Goal: Task Accomplishment & Management: Manage account settings

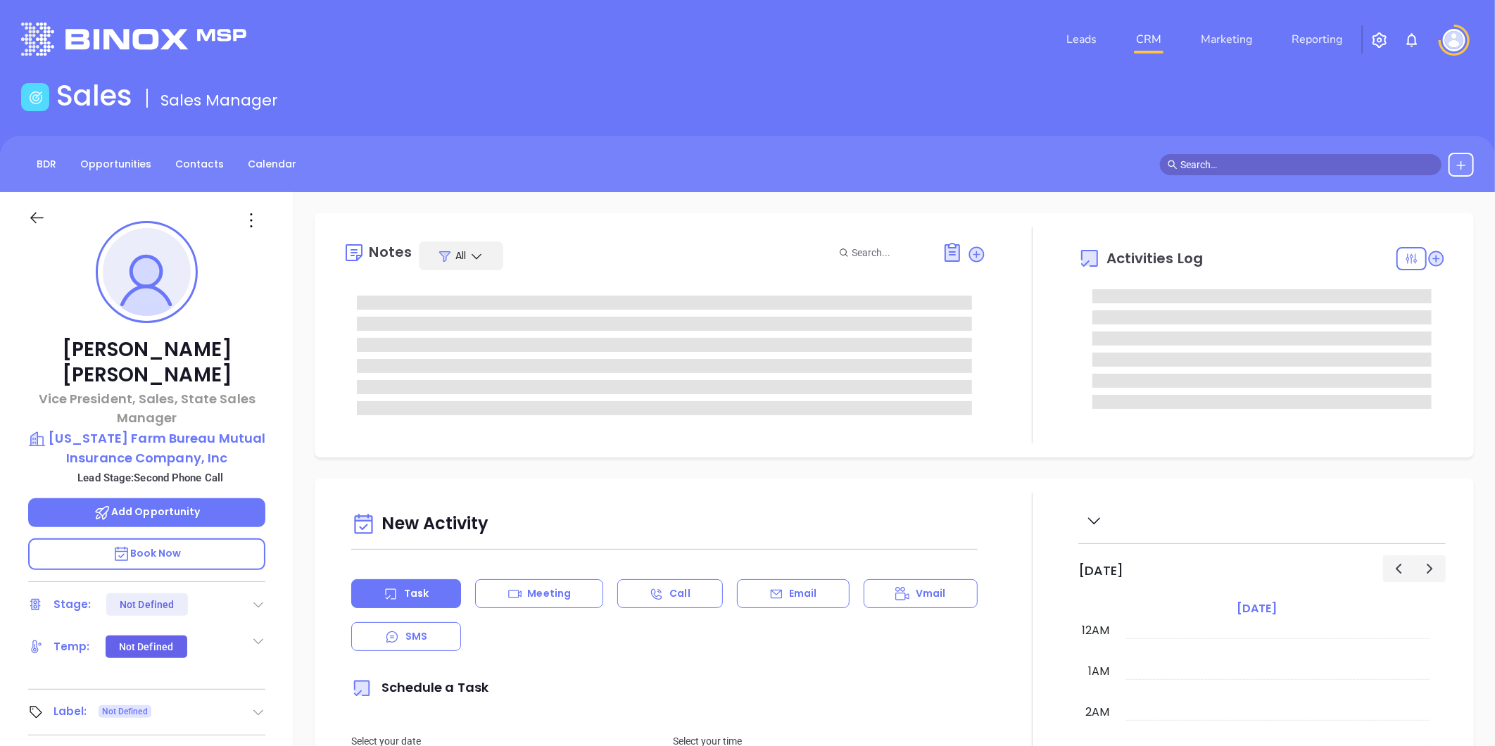
type input "[DATE]"
type input "[PERSON_NAME]"
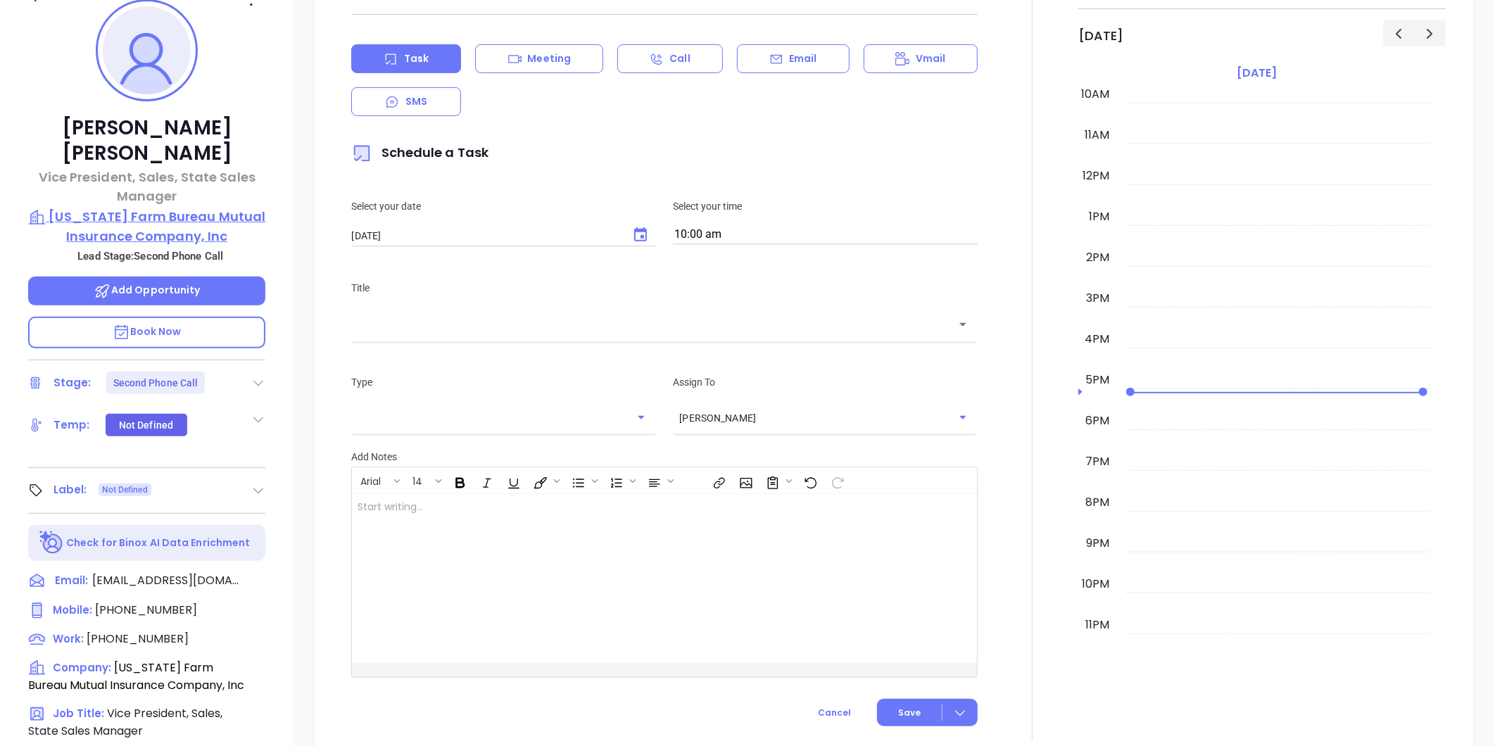
scroll to position [217, 0]
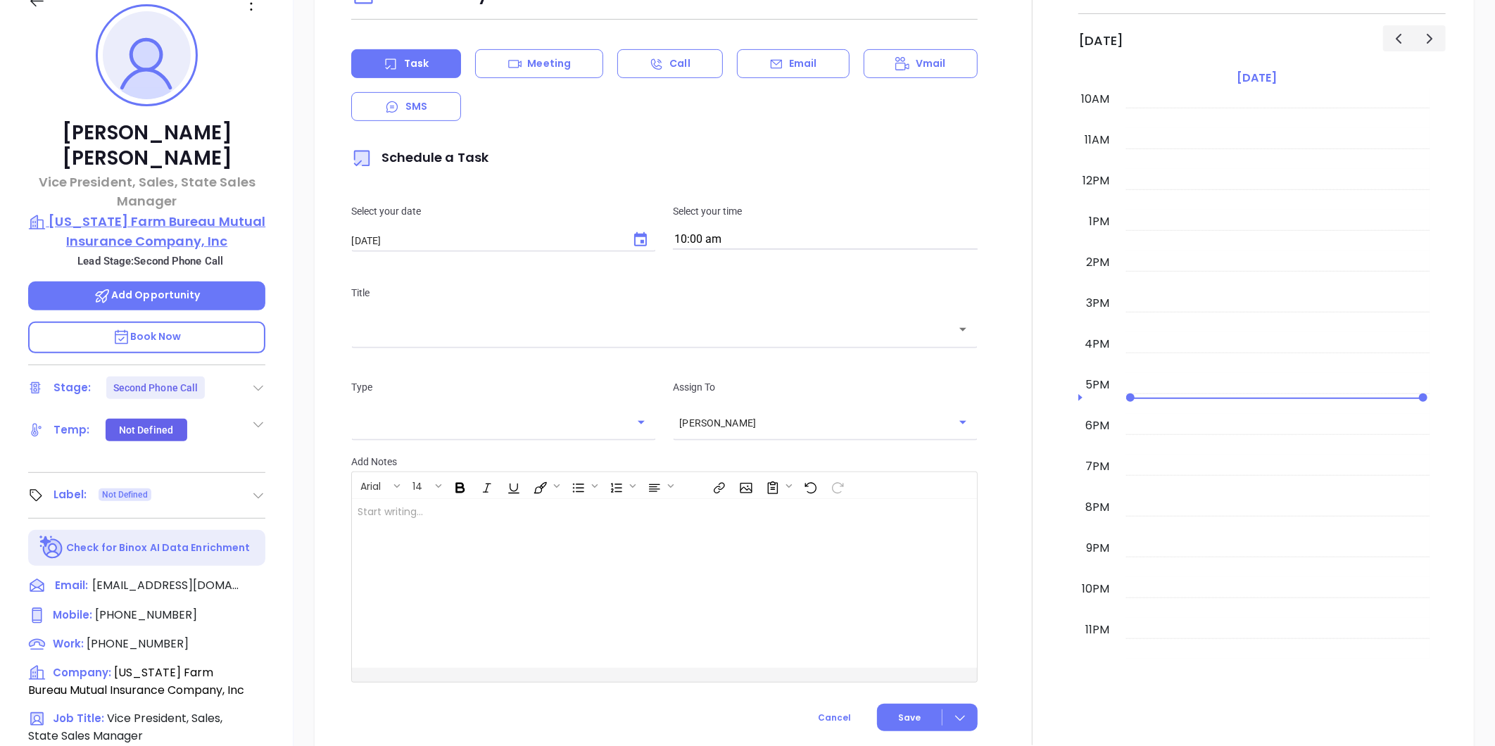
click at [172, 212] on p "Louisiana Farm Bureau Mutual Insurance Company, Inc" at bounding box center [146, 231] width 237 height 39
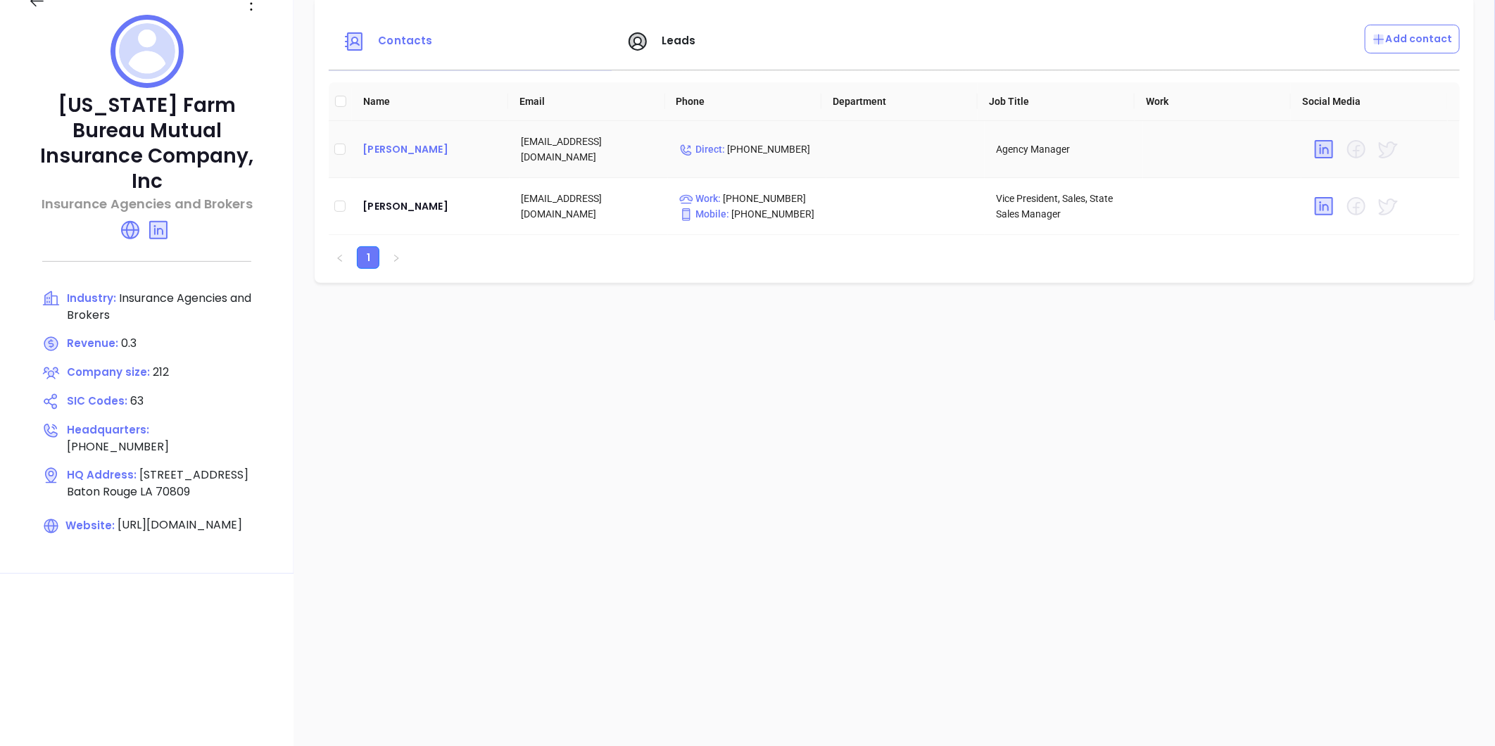
click at [386, 146] on div "Jeremy Ortego" at bounding box center [431, 149] width 136 height 17
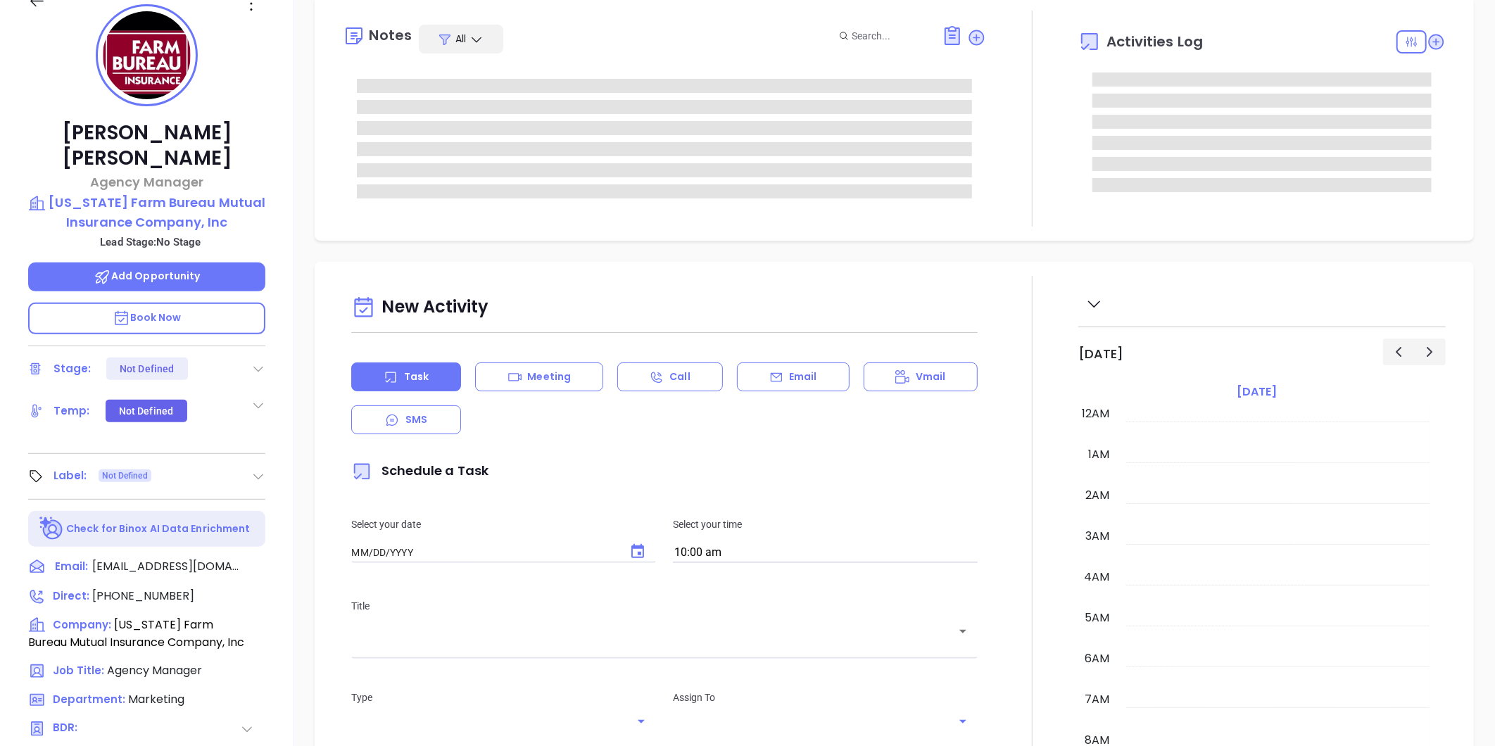
type input "[DATE]"
type input "[PERSON_NAME]"
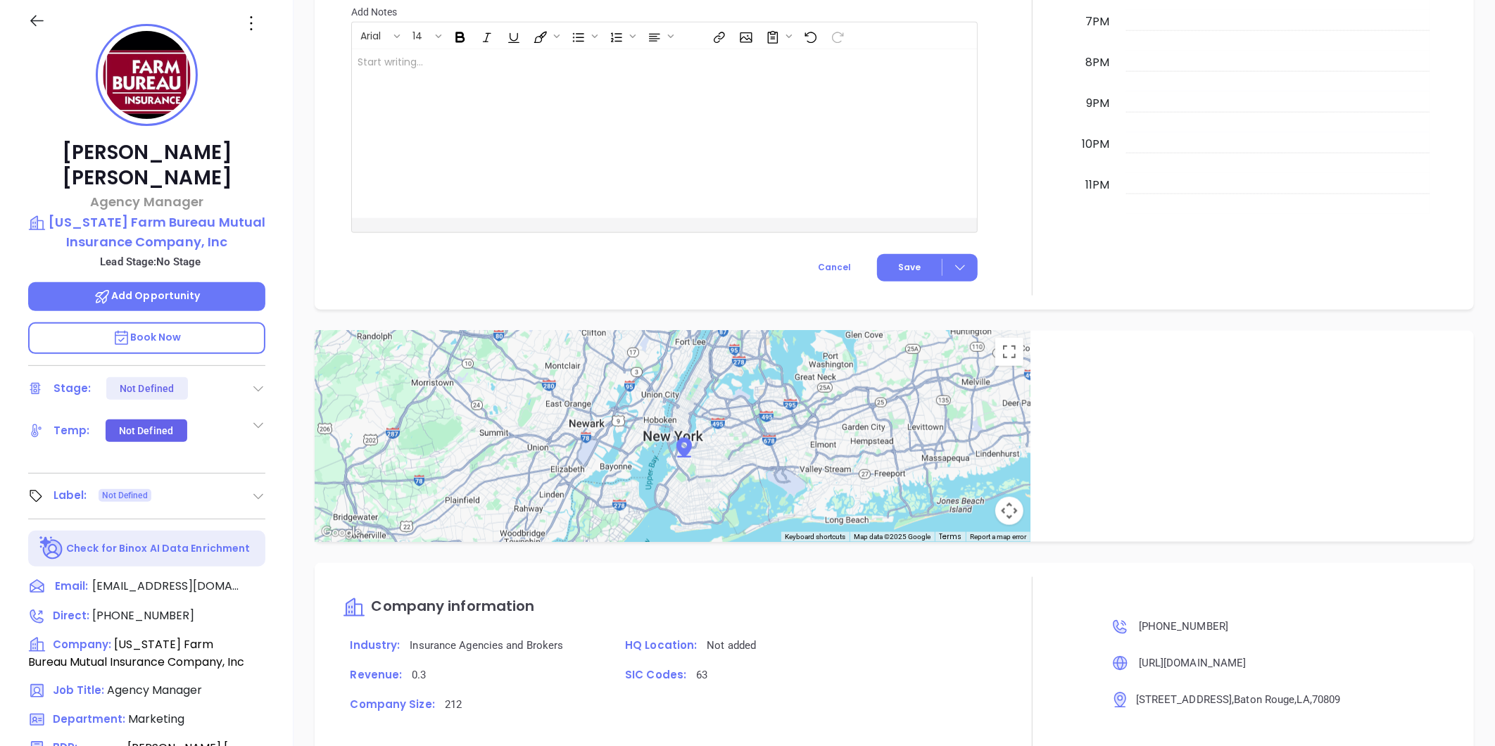
scroll to position [0, 0]
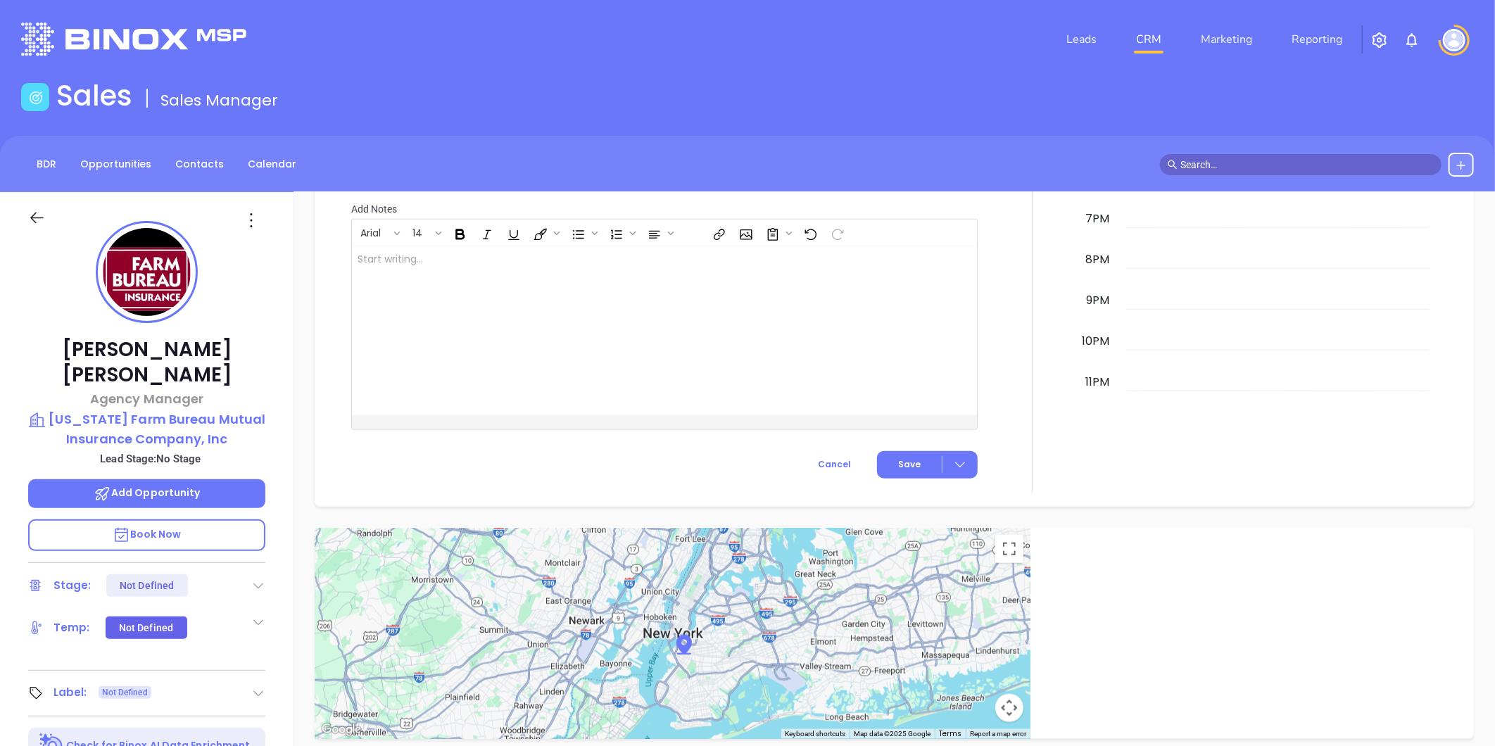
click at [250, 215] on icon at bounding box center [251, 220] width 23 height 23
click at [271, 361] on li "Edit" at bounding box center [320, 371] width 155 height 30
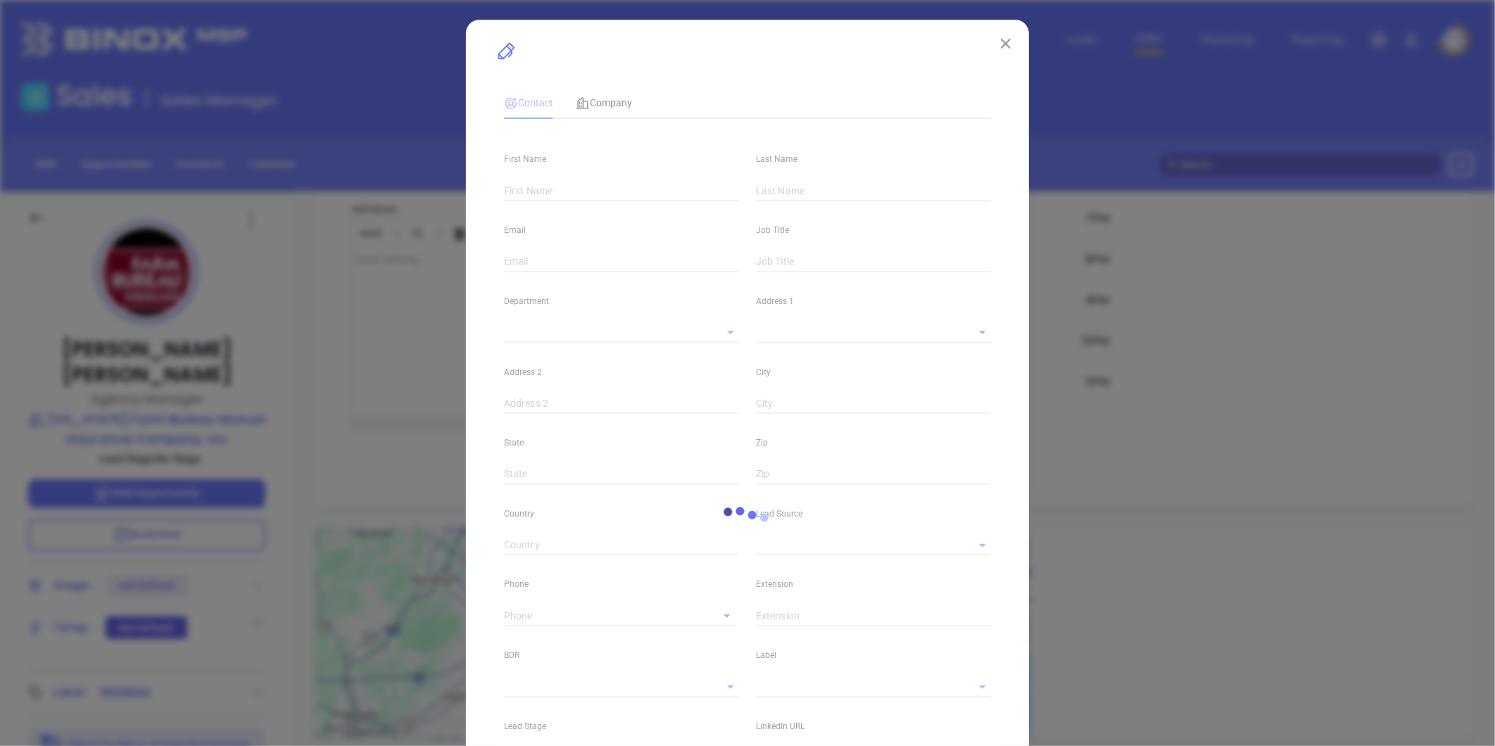
type input "Jeremy"
type input "Ortego"
type input "jortego@lafarmbureau.com"
type input "Agency Manager"
type textarea "7000 Commerce Circle"
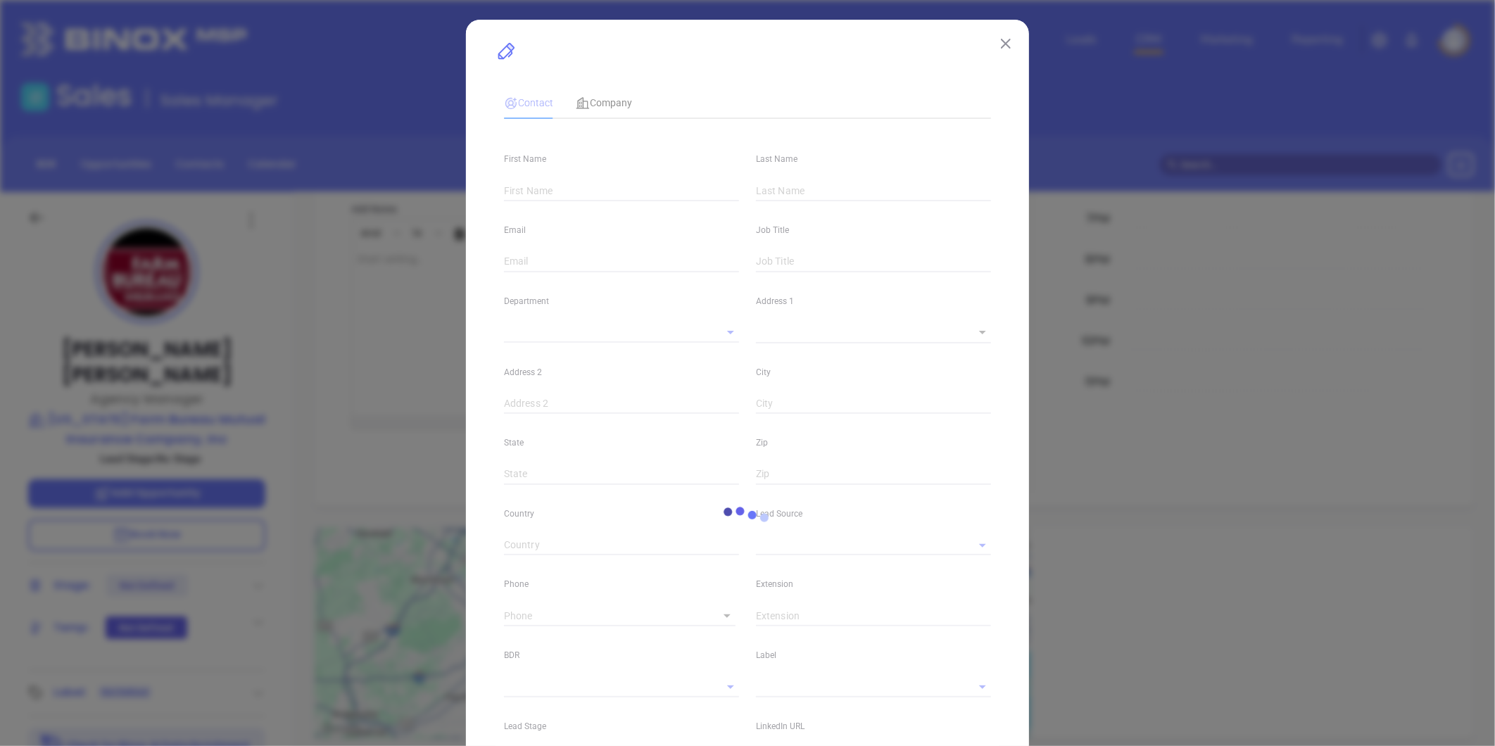
type input "1"
type input "Baton Rouge"
type input "LA"
type input "70809"
type input "www.linkedin.com/in/jeremy-ortego-0a85a658"
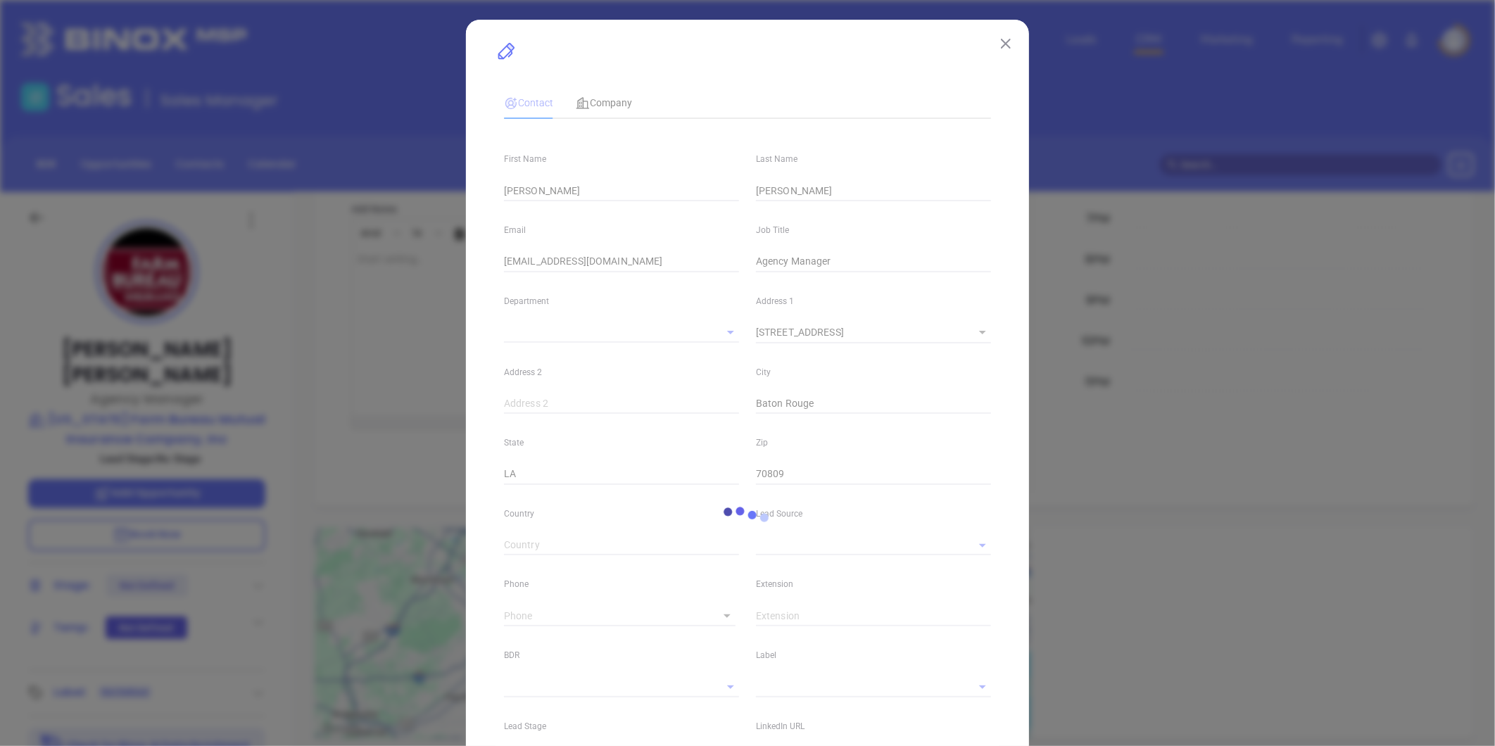
type input "Marketing"
type input "Binox"
type input "[PERSON_NAME]"
type input "1"
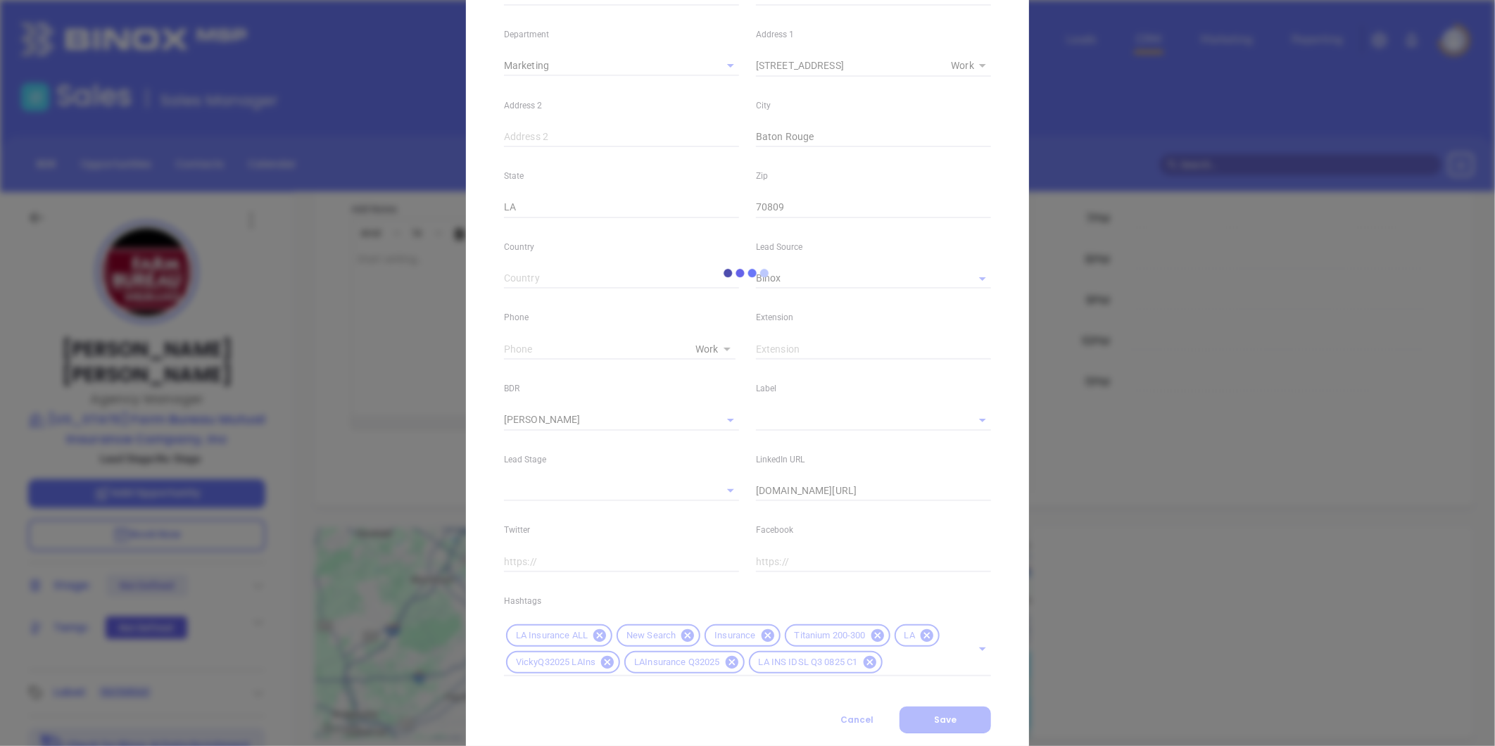
scroll to position [307, 0]
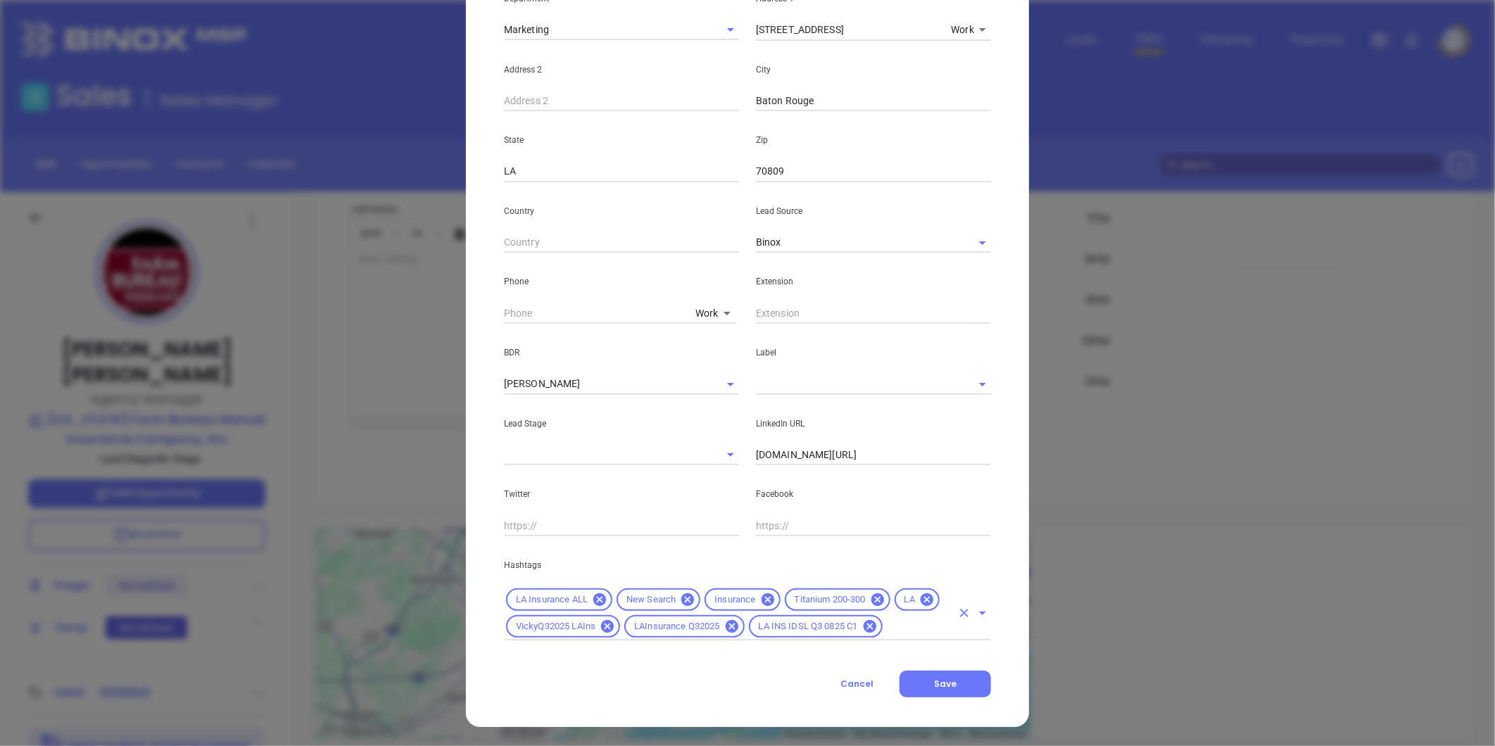
click at [905, 629] on input "text" at bounding box center [919, 627] width 68 height 18
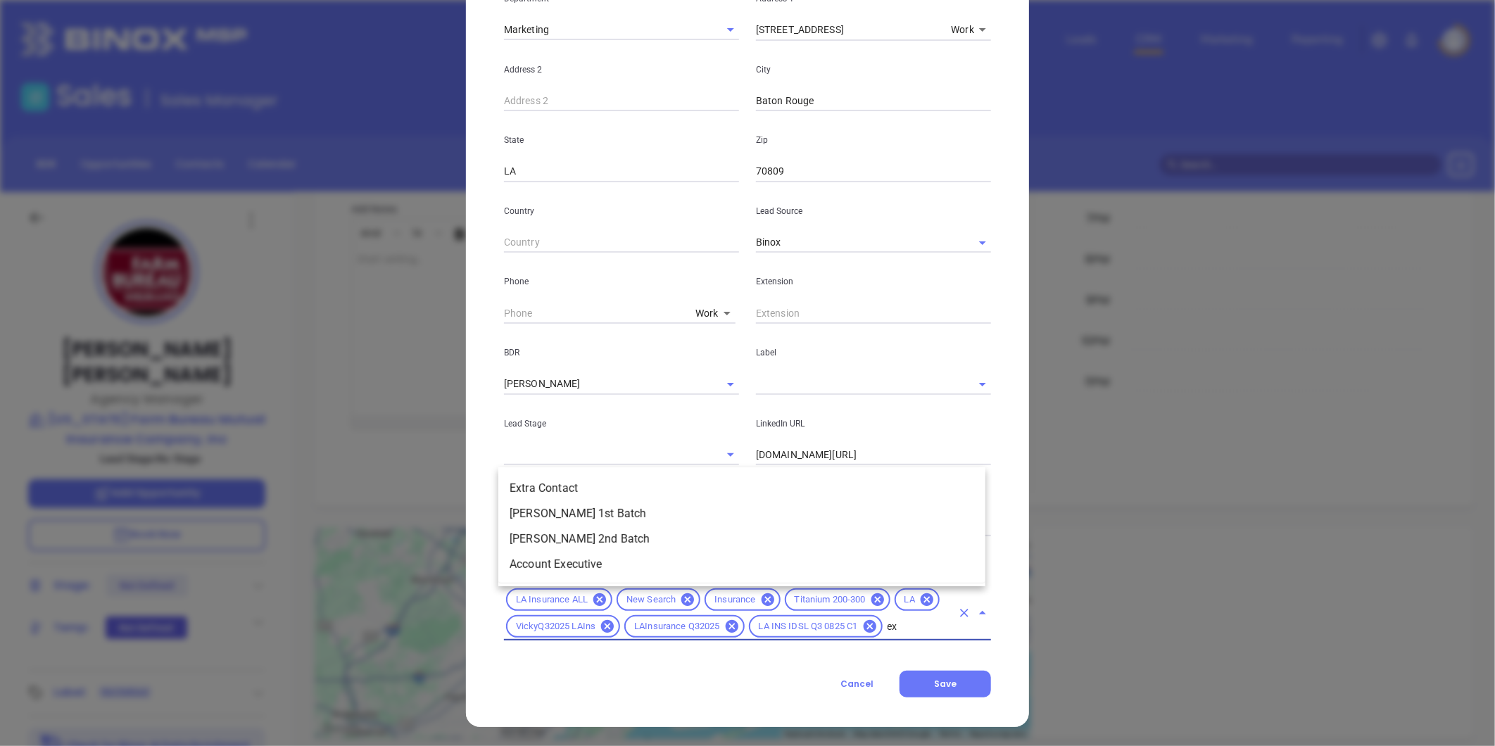
scroll to position [0, 0]
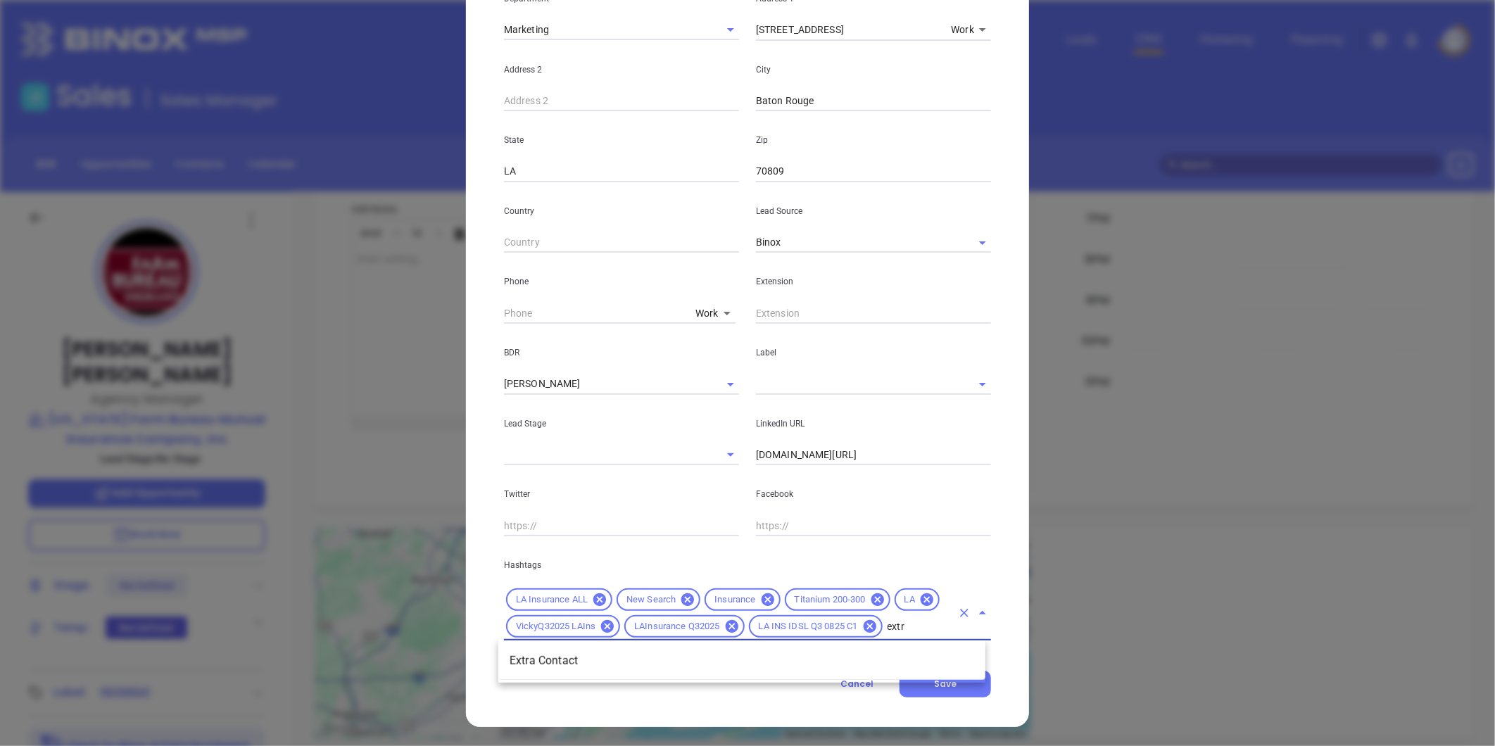
type input "extr"
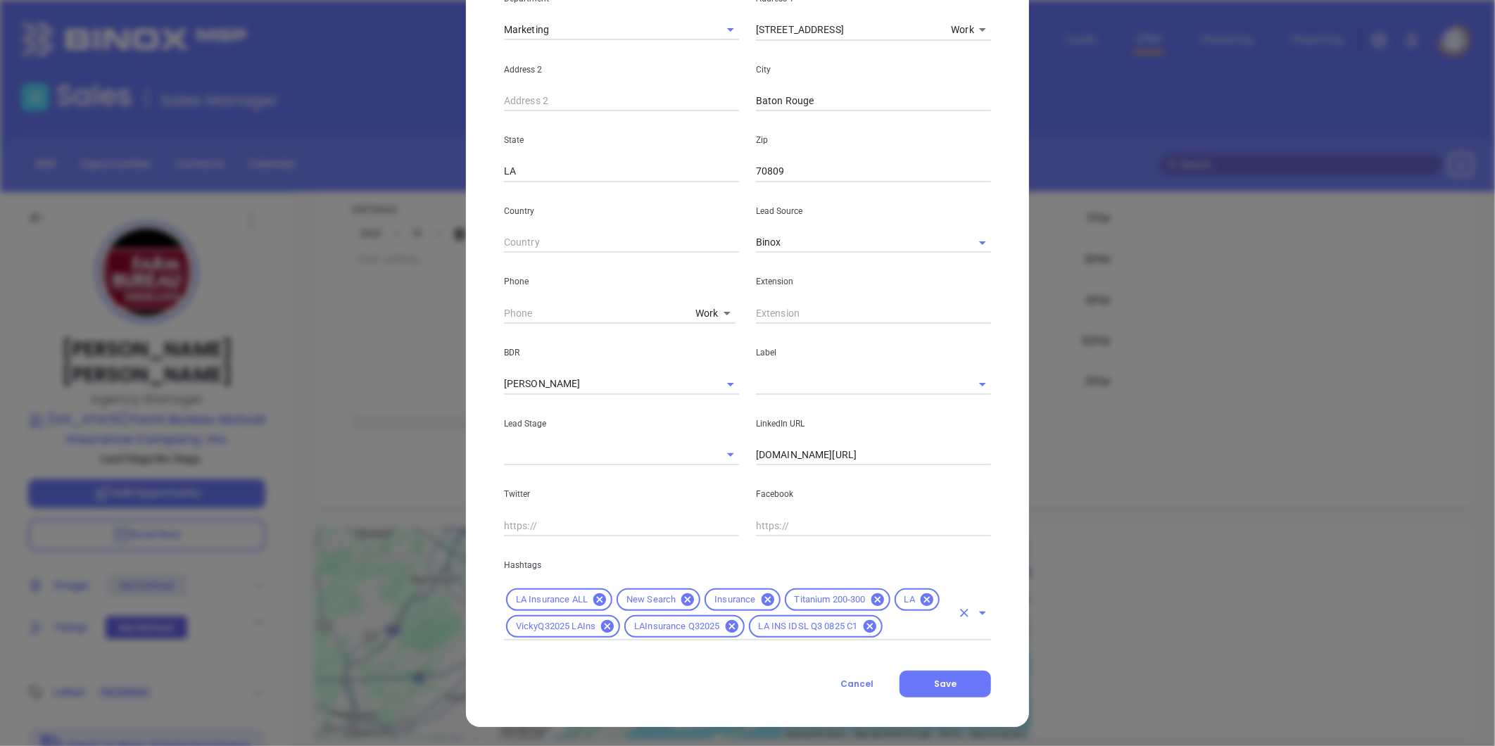
click at [899, 631] on input "text" at bounding box center [919, 627] width 68 height 18
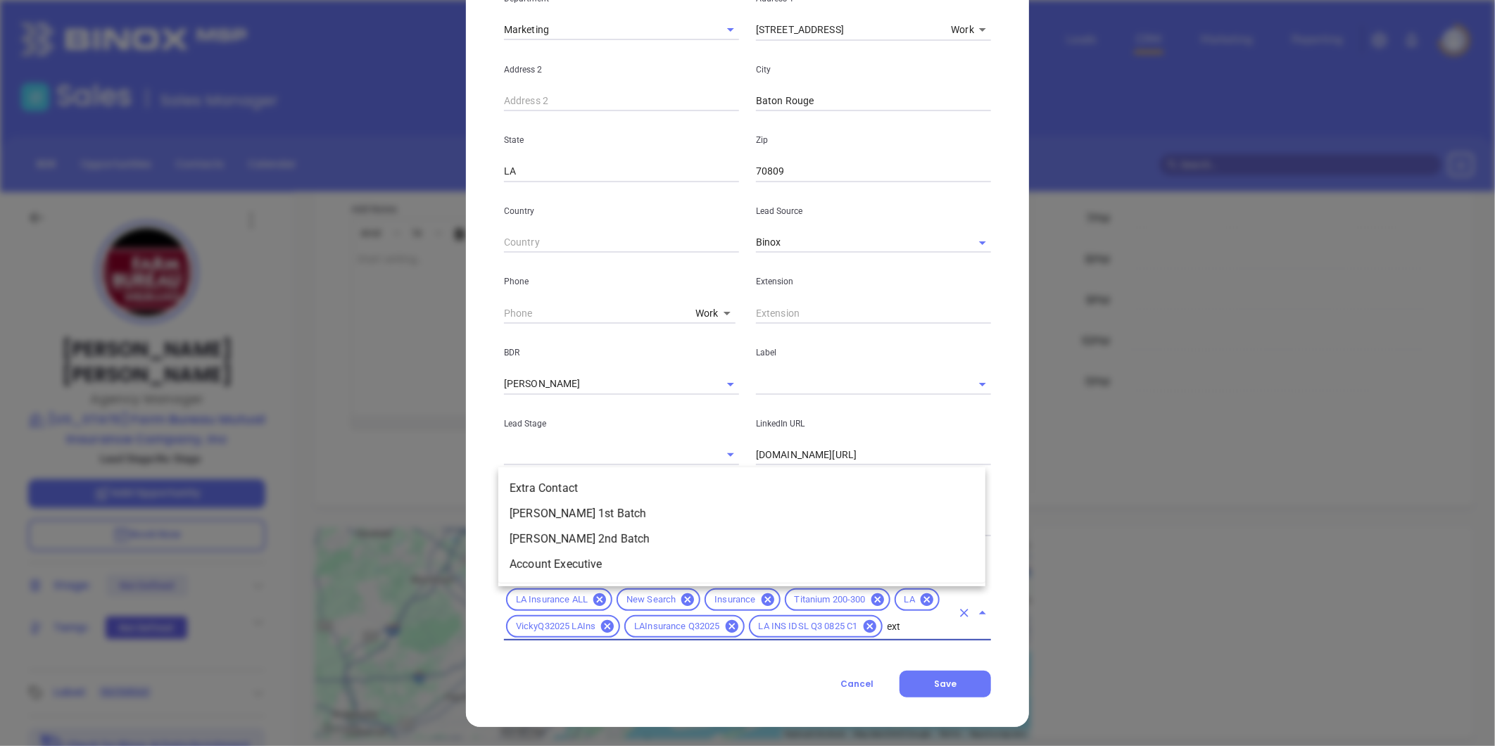
type input "extr"
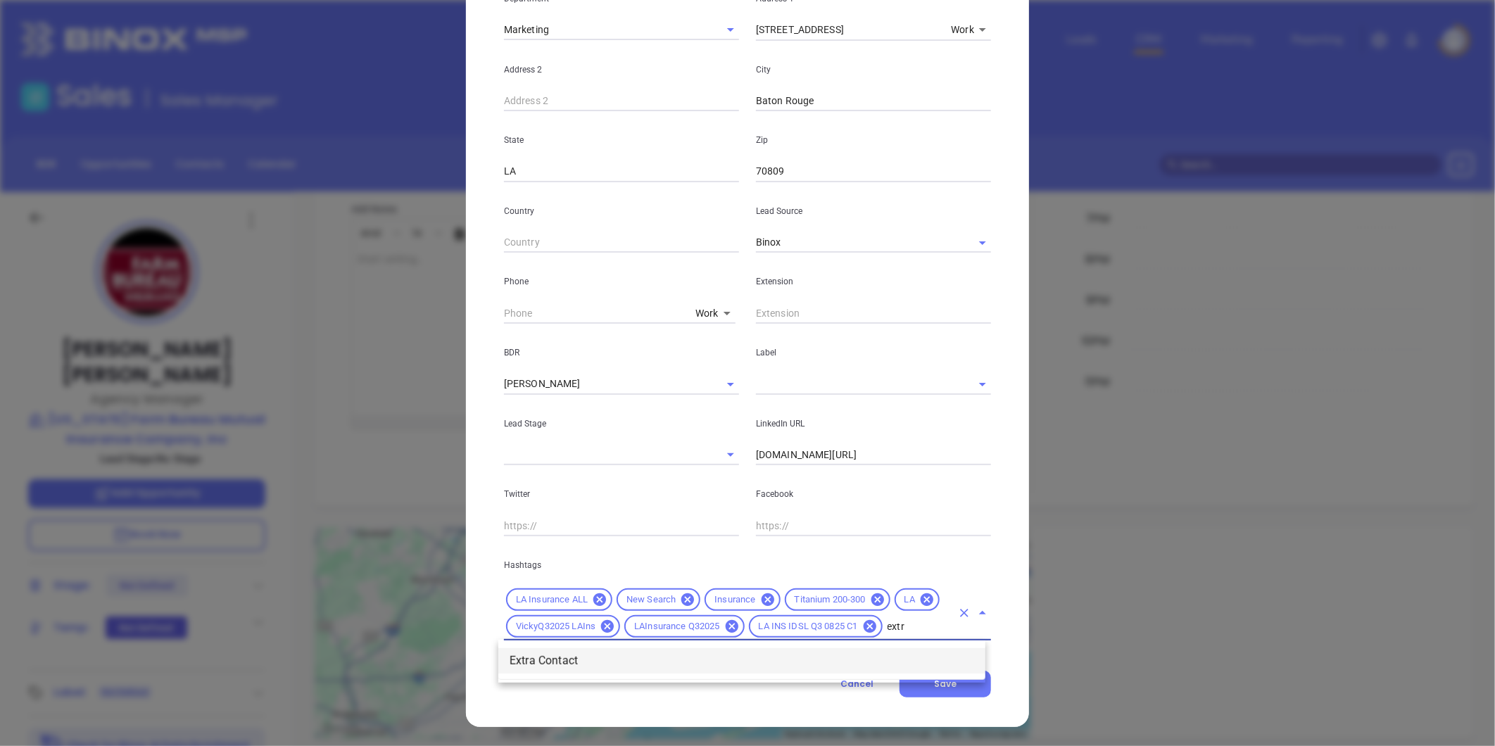
click at [602, 659] on li "Extra Contact" at bounding box center [741, 660] width 487 height 25
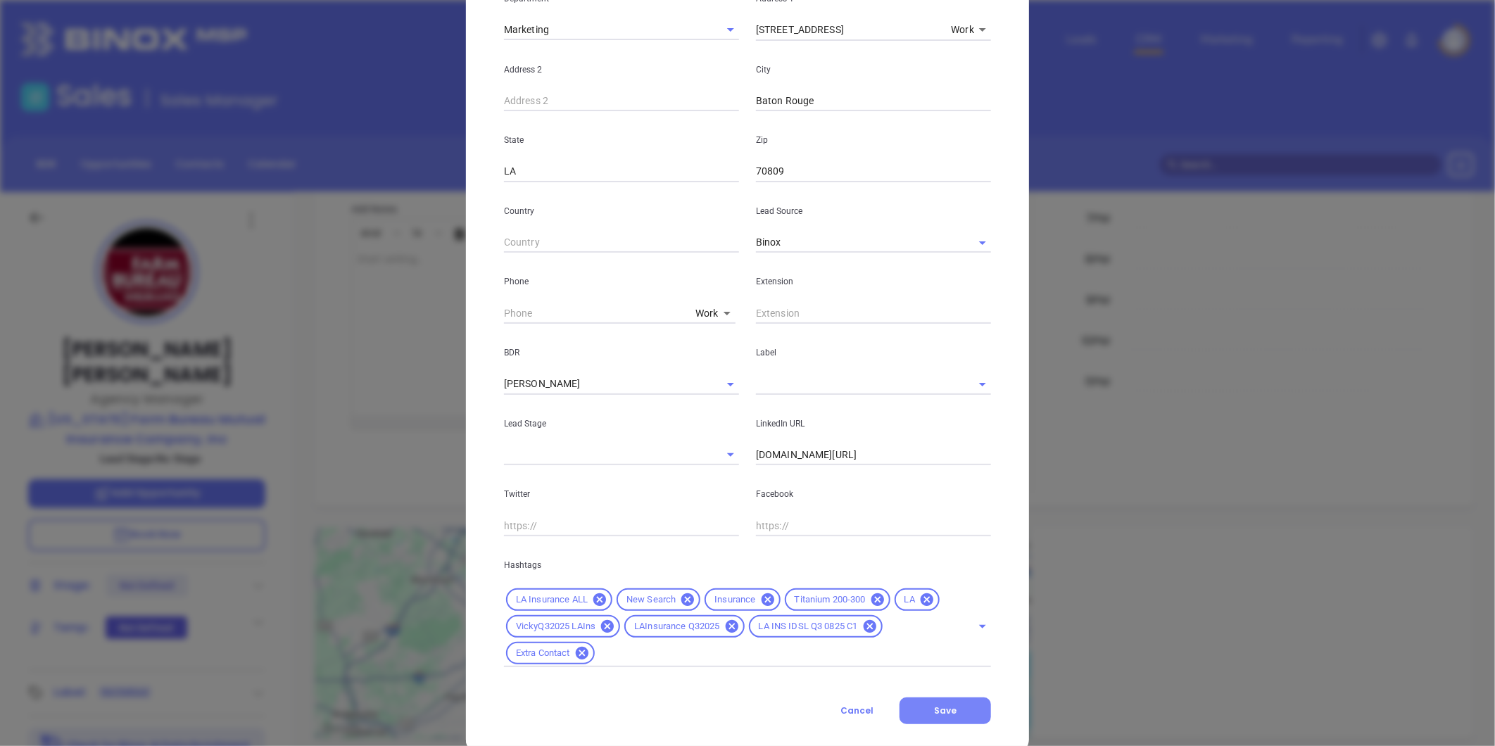
click at [929, 716] on button "Save" at bounding box center [946, 711] width 92 height 27
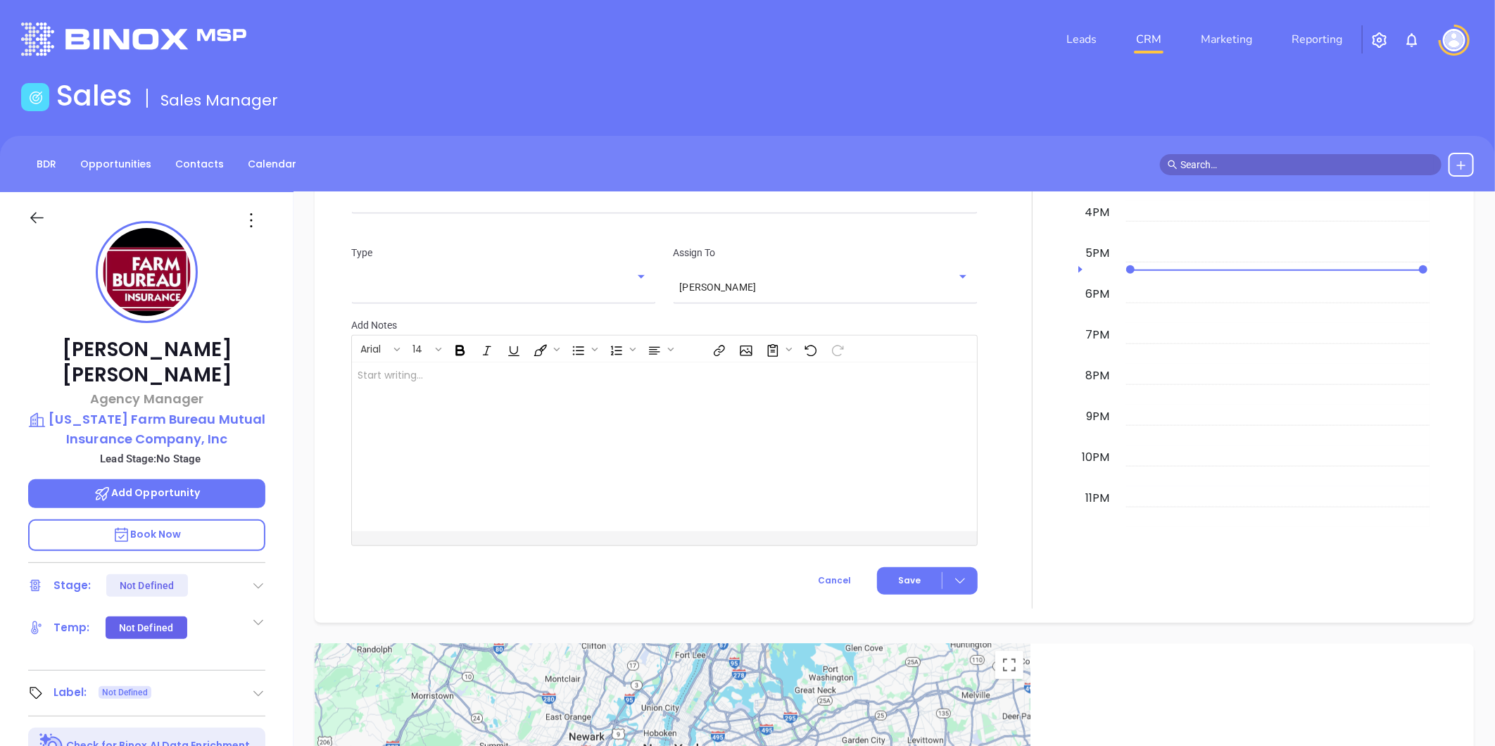
scroll to position [894, 0]
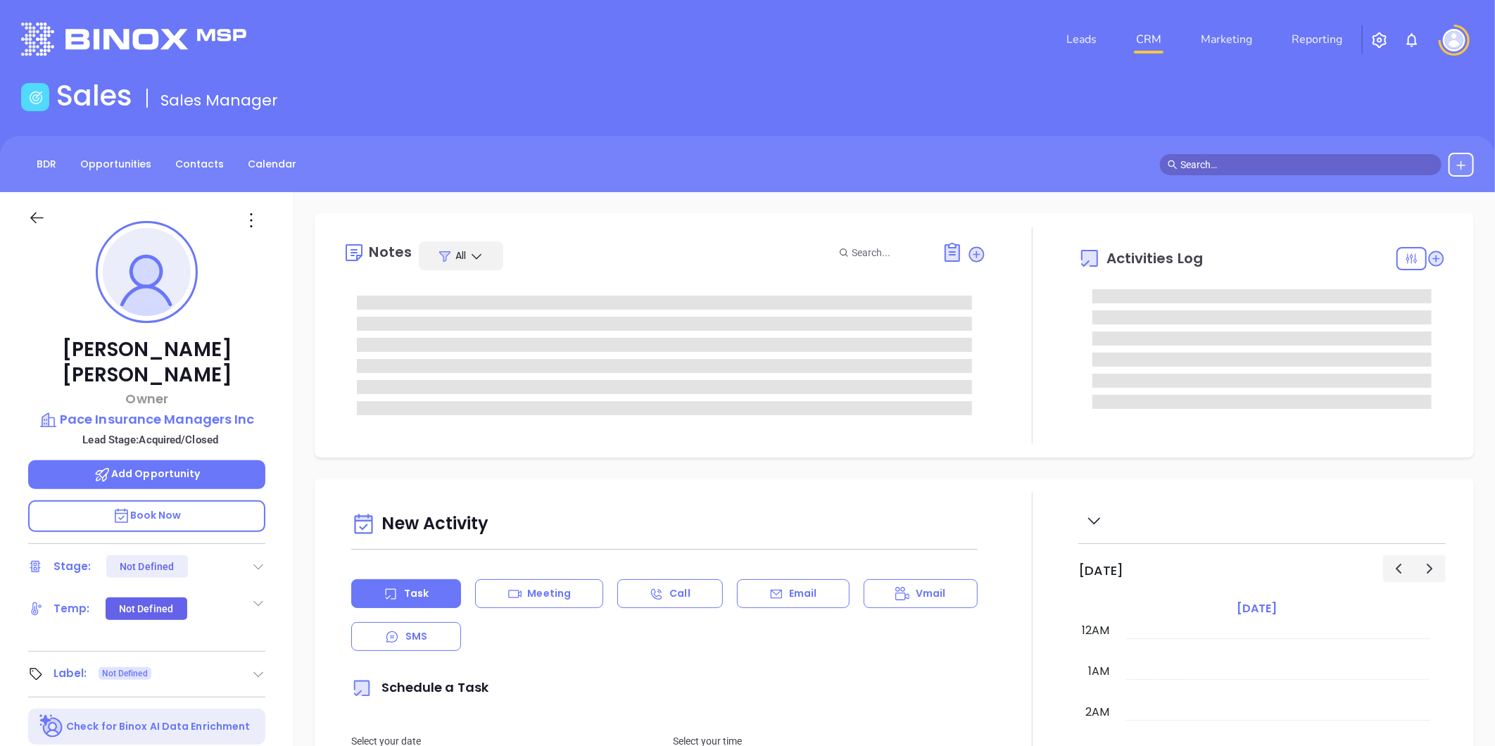
type input "[DATE]"
type input "[PERSON_NAME]"
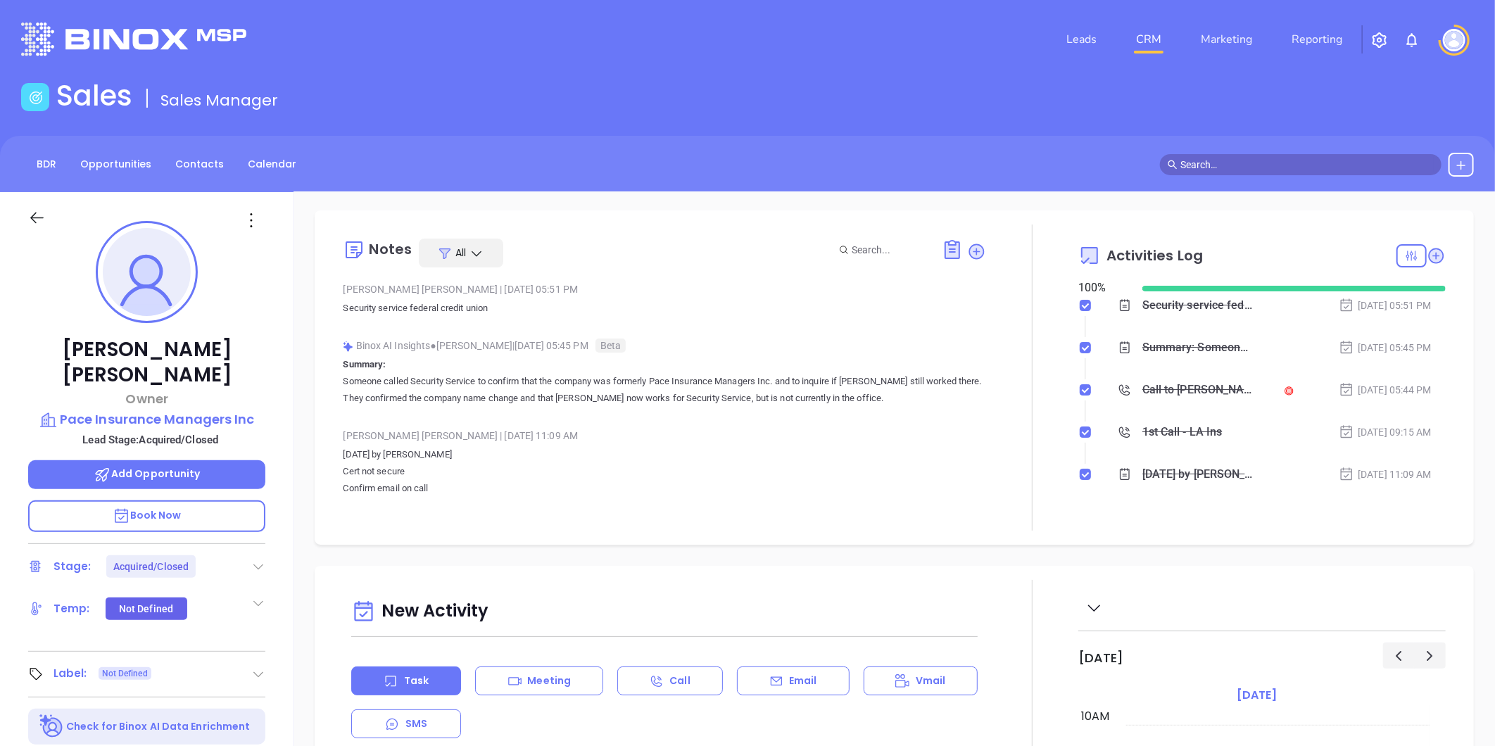
scroll to position [0, 0]
click at [164, 410] on p "Pace Insurance Managers Inc" at bounding box center [146, 420] width 237 height 20
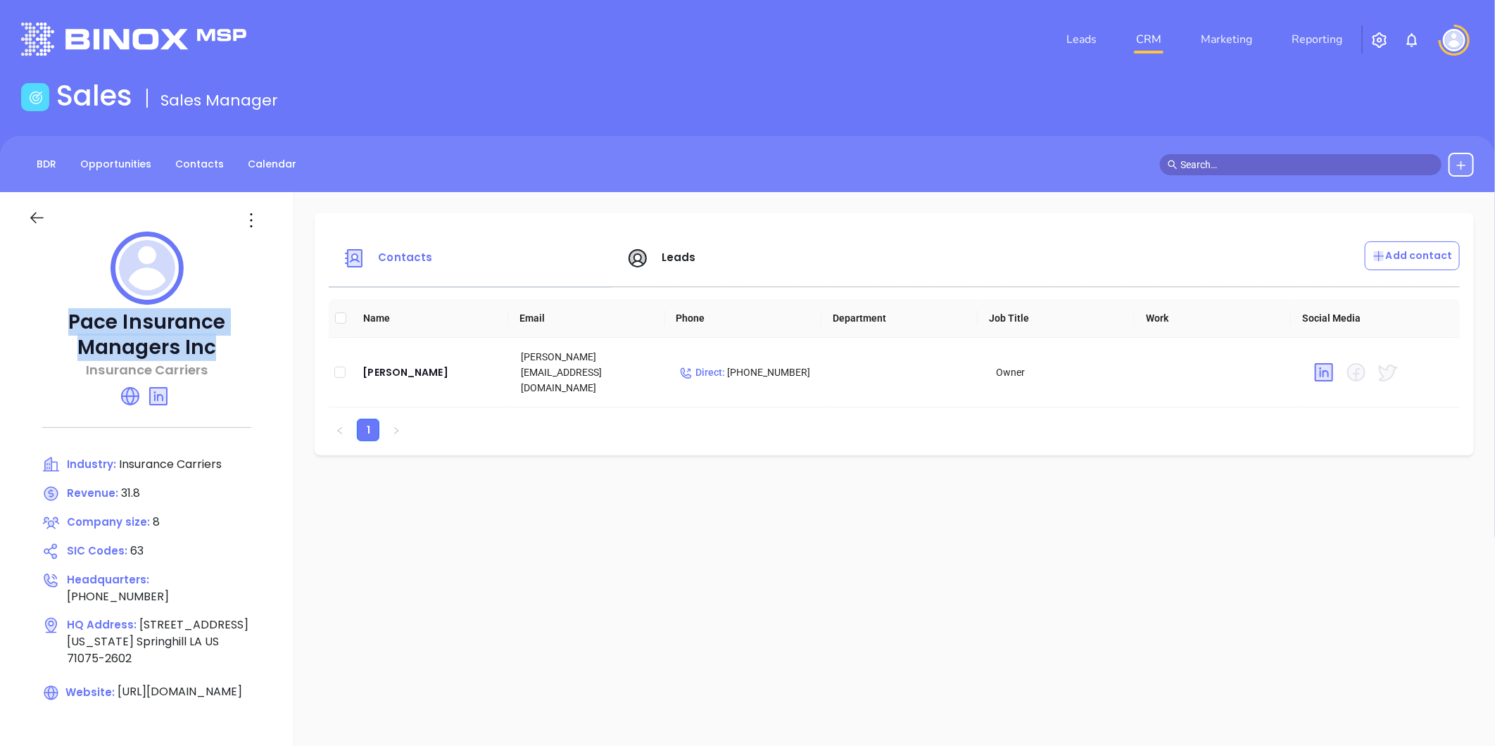
drag, startPoint x: 69, startPoint y: 313, endPoint x: 227, endPoint y: 348, distance: 161.4
click at [227, 348] on p "Pace Insurance Managers Inc" at bounding box center [146, 335] width 237 height 51
copy p "Pace Insurance Managers Inc"
click at [375, 364] on div "[PERSON_NAME]" at bounding box center [431, 372] width 136 height 17
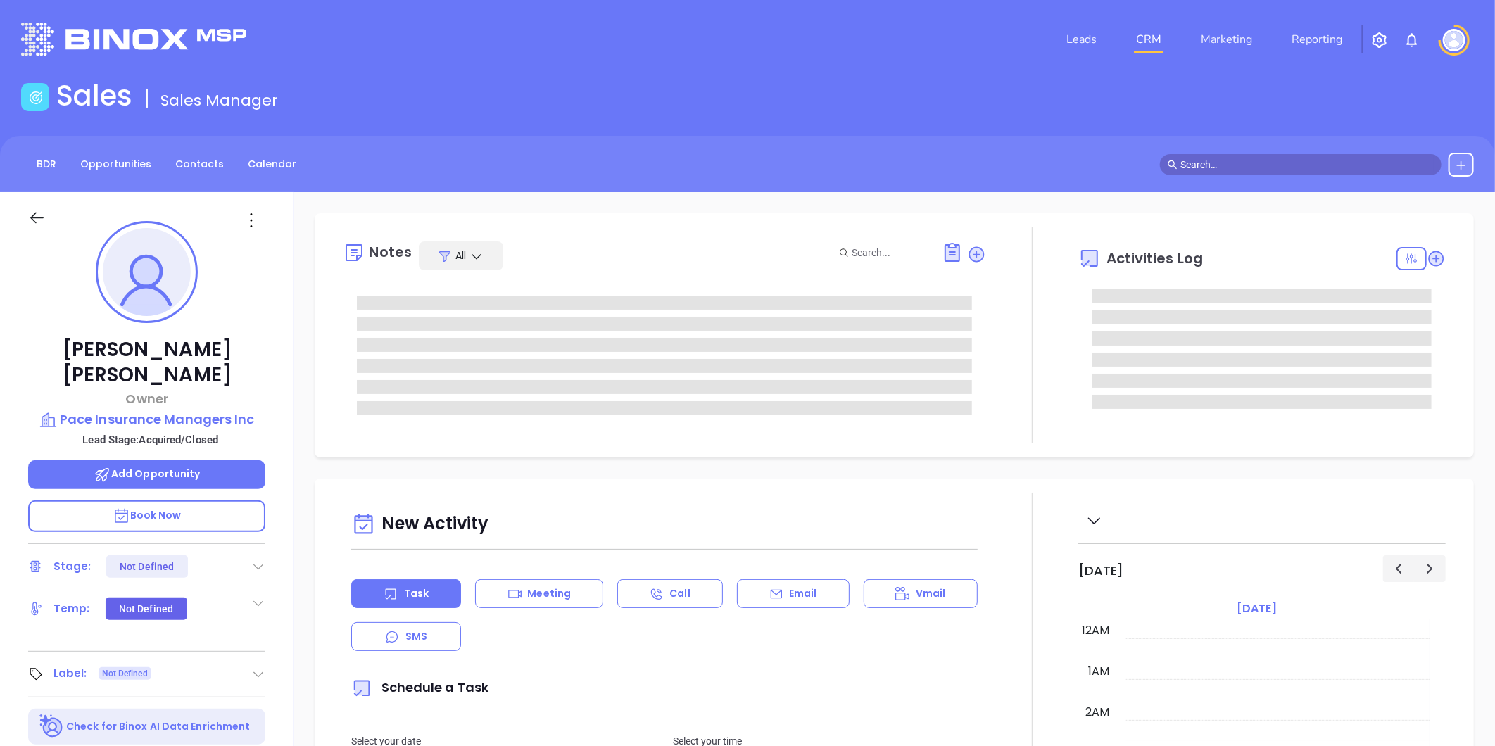
type input "[DATE]"
drag, startPoint x: 69, startPoint y: 341, endPoint x: 246, endPoint y: 342, distance: 177.4
click at [246, 342] on p "[PERSON_NAME]" at bounding box center [146, 362] width 237 height 51
copy p "[PERSON_NAME]"
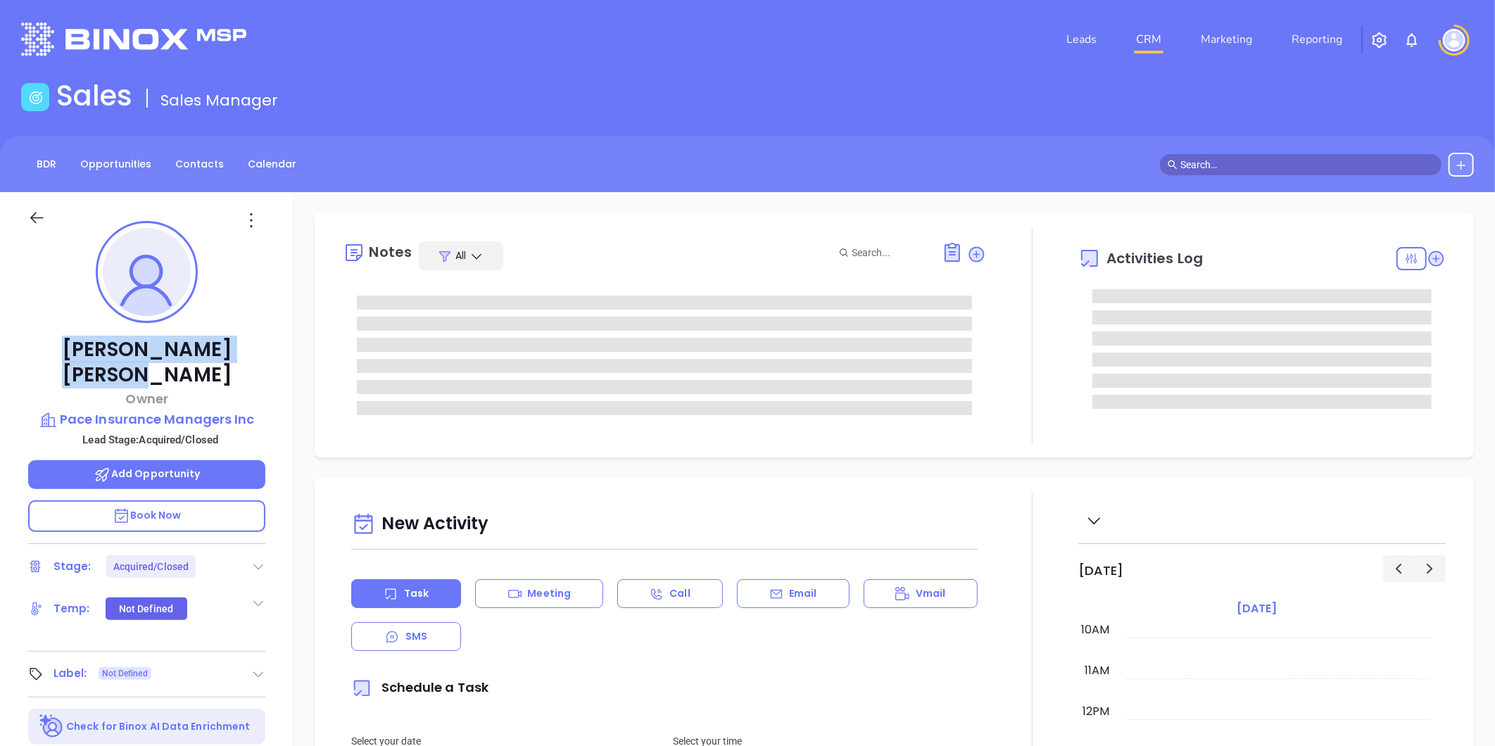
type input "[PERSON_NAME]"
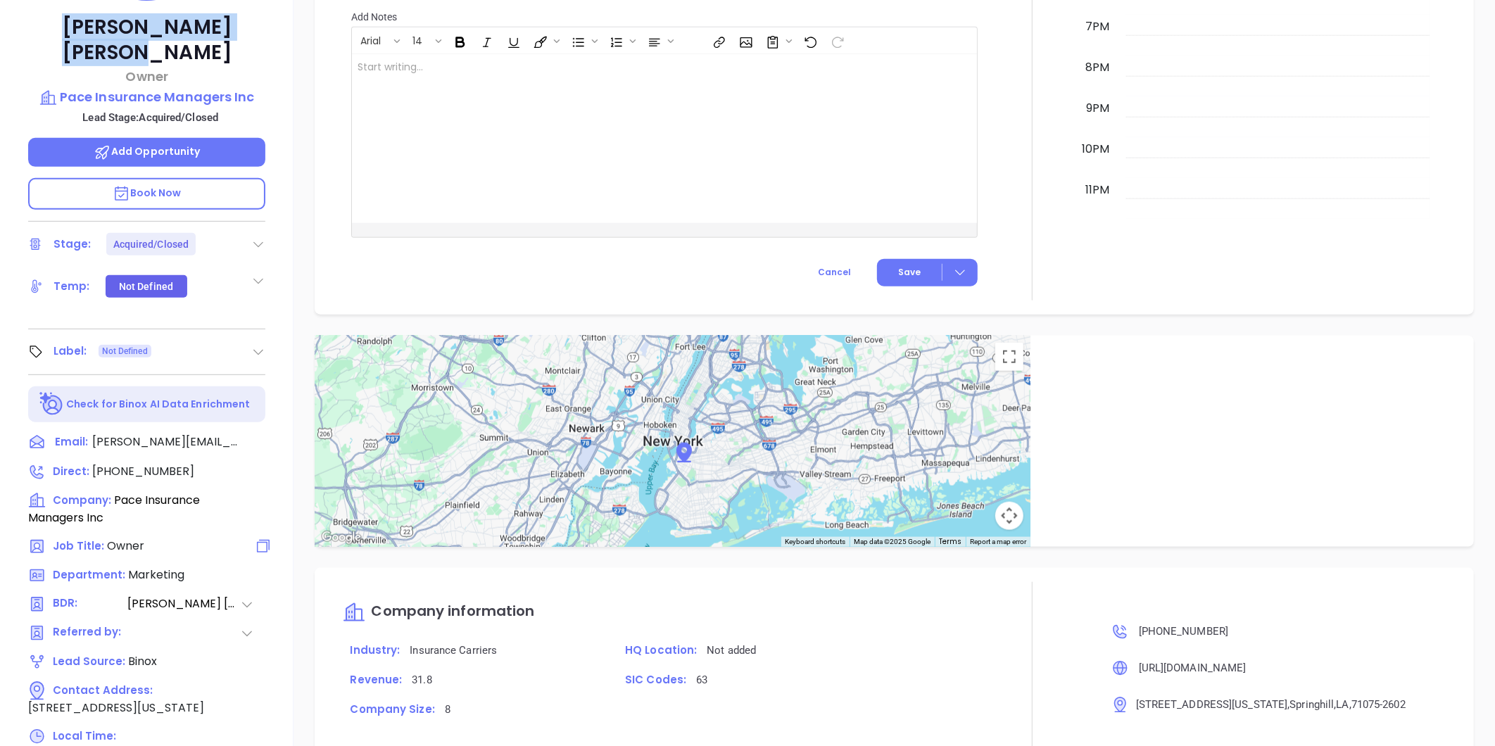
scroll to position [197, 0]
